Goal: Information Seeking & Learning: Learn about a topic

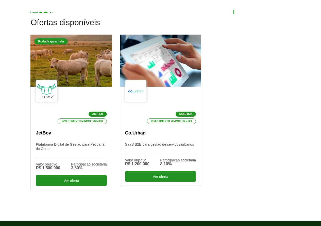
scroll to position [152, 0]
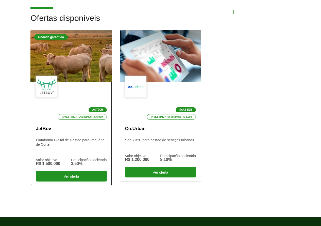
click at [88, 78] on div "Agtech Investimento mínimo: R$ 5.000" at bounding box center [71, 98] width 71 height 44
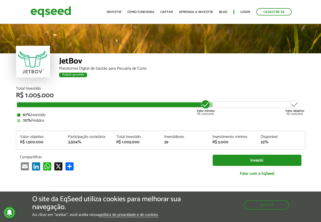
click at [158, 153] on div "Total Investido R$ 1.005.000 Valor mínimo R$ 1.000.000 Valor objetivo R$ 1.500.…" at bounding box center [161, 134] width 290 height 95
